Goal: Entertainment & Leisure: Consume media (video, audio)

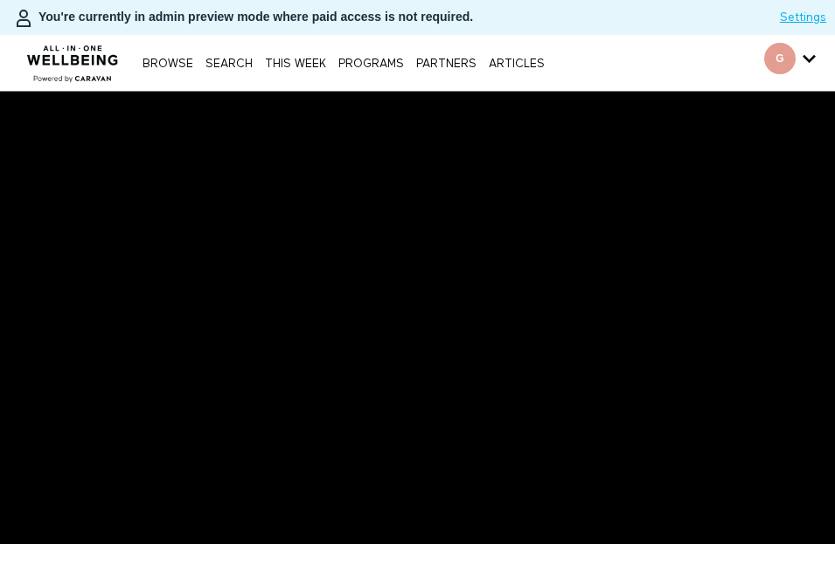
scroll to position [84, 0]
